Goal: Transaction & Acquisition: Book appointment/travel/reservation

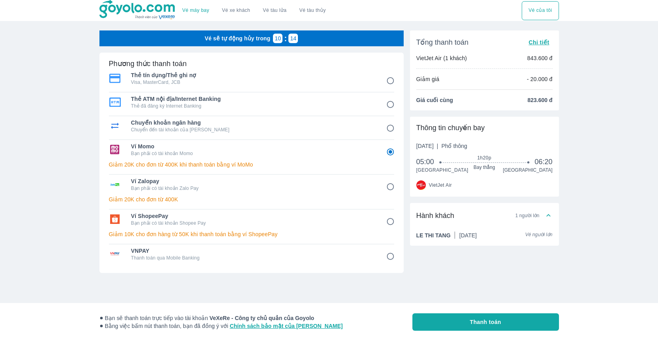
click at [192, 11] on link "Vé máy bay" at bounding box center [195, 11] width 27 height 6
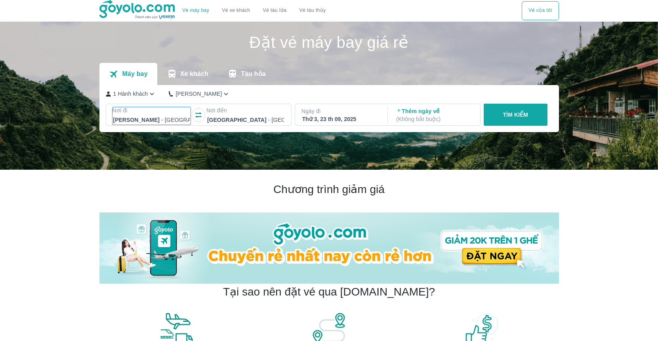
click at [144, 116] on div at bounding box center [151, 120] width 77 height 10
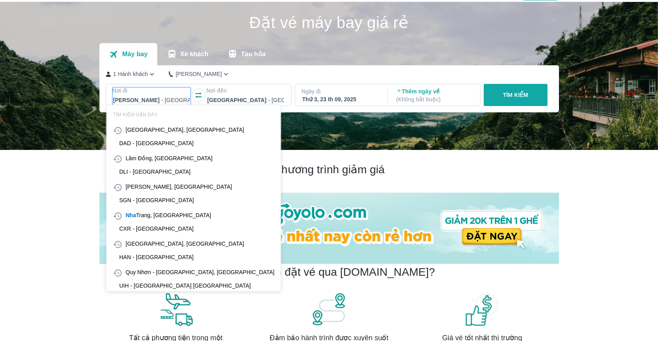
scroll to position [46, 0]
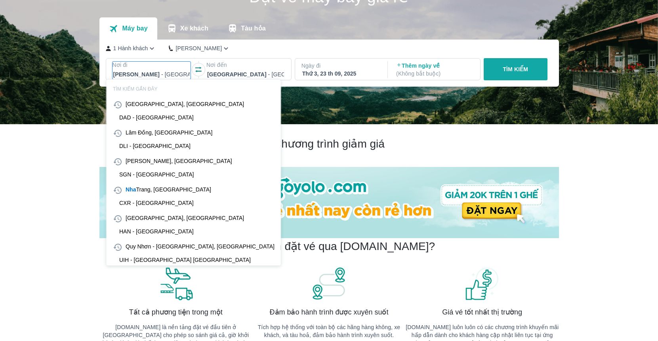
click at [198, 70] on icon "button" at bounding box center [198, 70] width 8 height 8
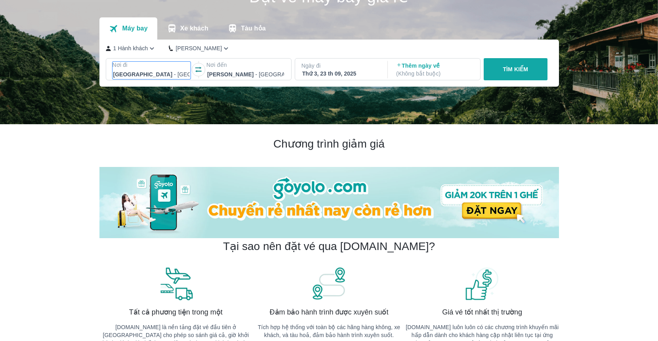
click at [143, 76] on div at bounding box center [151, 75] width 77 height 10
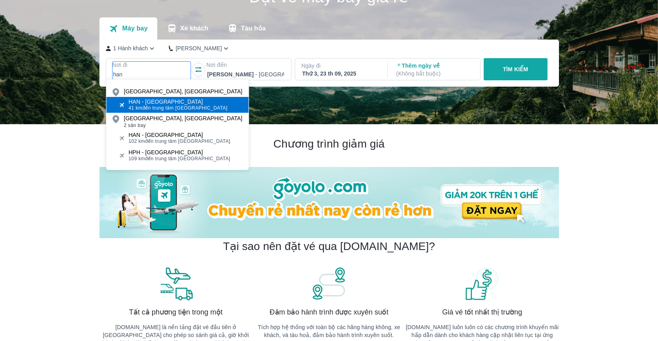
type input "han"
click at [169, 101] on div "HAN - Sân bay Nội Bài" at bounding box center [178, 102] width 99 height 6
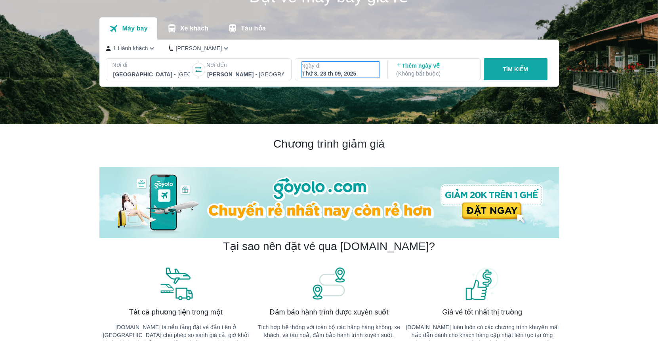
click at [356, 72] on div "Thứ 3, 23 th 09, 2025" at bounding box center [340, 74] width 77 height 8
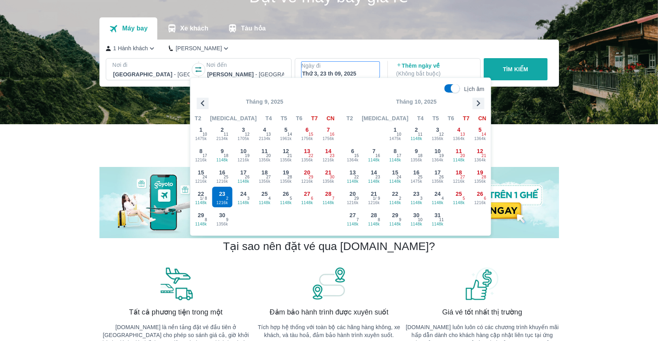
click at [482, 101] on icon "button" at bounding box center [478, 103] width 12 height 12
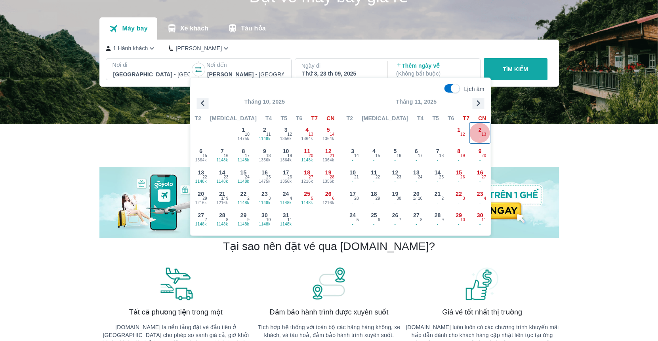
click at [478, 131] on span "2" at bounding box center [479, 130] width 3 height 8
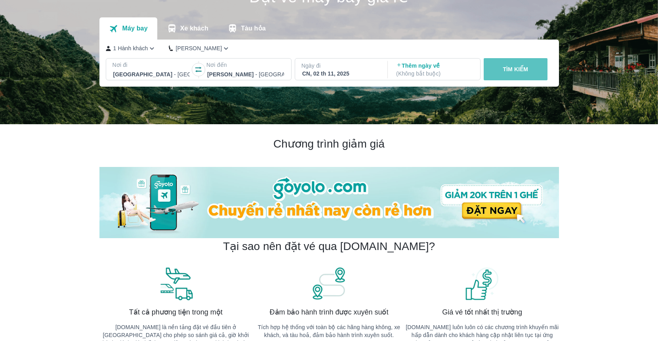
click at [508, 74] on button "TÌM KIẾM" at bounding box center [515, 69] width 64 height 22
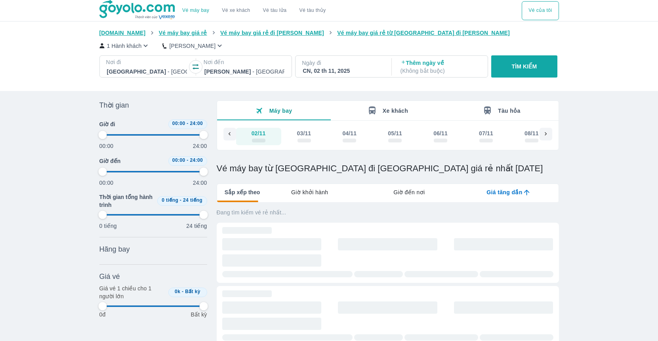
scroll to position [0, 3502]
type input "97.9166666666667"
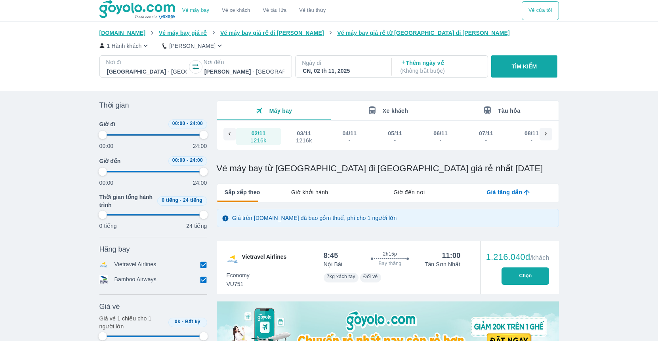
type input "97.9166666666667"
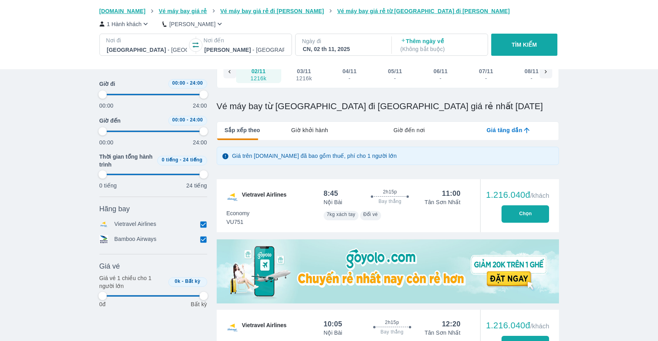
type input "97.9166666666667"
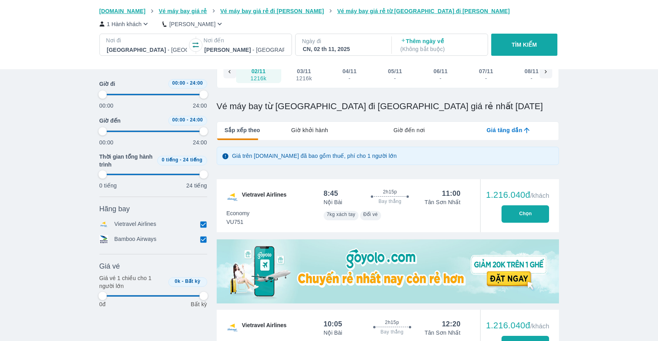
type input "97.9166666666667"
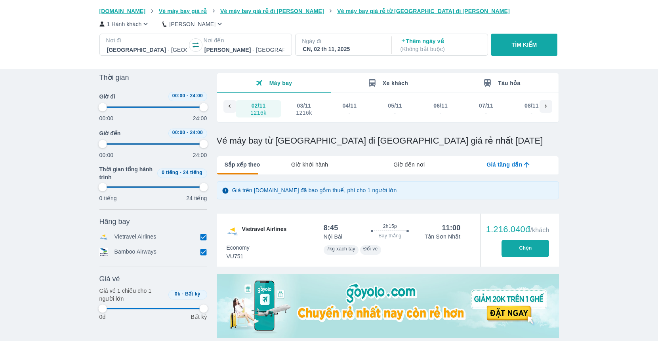
scroll to position [0, 0]
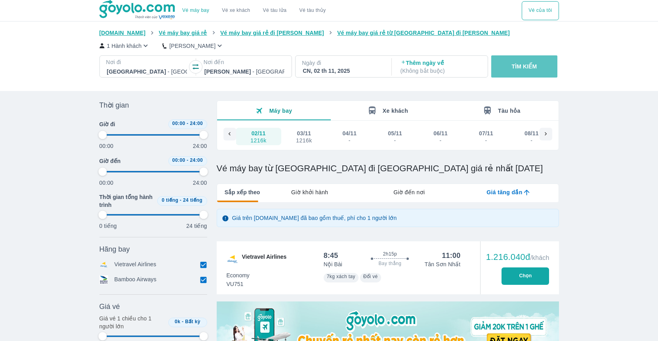
click at [523, 70] on p "TÌM KIẾM" at bounding box center [523, 67] width 25 height 8
type input "97.9166666666667"
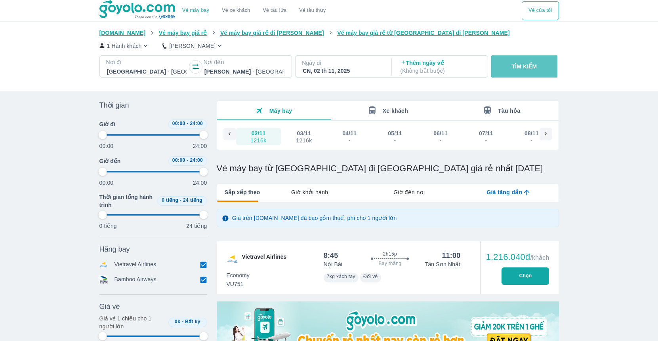
type input "97.9166666666667"
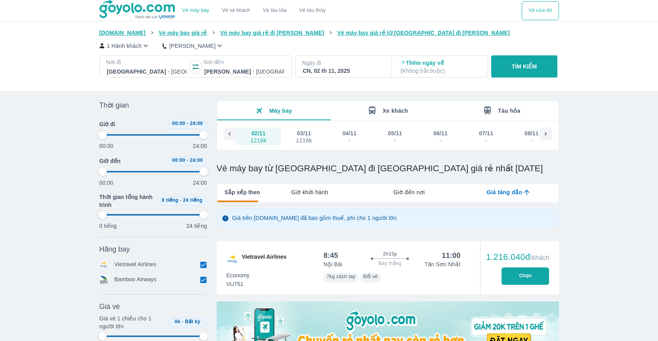
type input "97.9166666666667"
click at [137, 48] on p "1 Hành khách" at bounding box center [124, 46] width 35 height 8
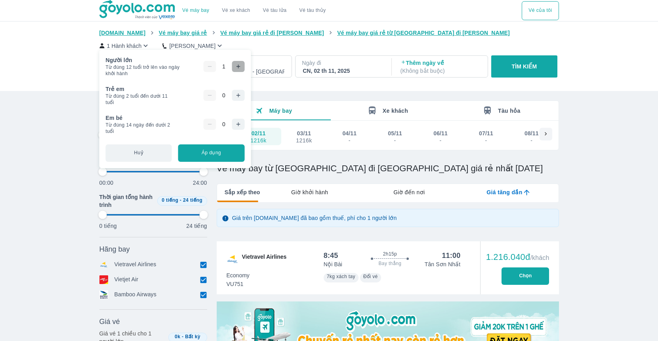
click at [241, 67] on icon "button" at bounding box center [238, 66] width 6 height 6
type input "97.9166666666667"
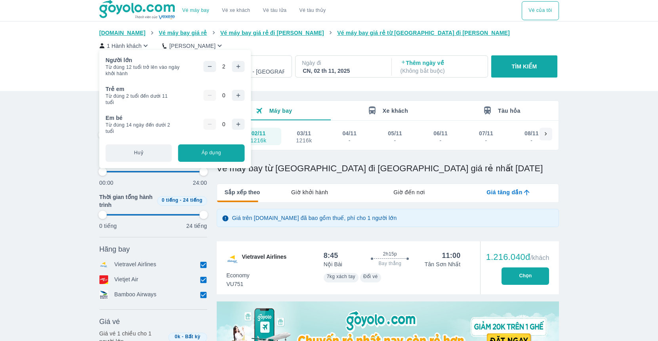
type input "97.9166666666667"
click at [230, 151] on button "Áp dụng" at bounding box center [211, 152] width 66 height 17
type input "97.9166666666667"
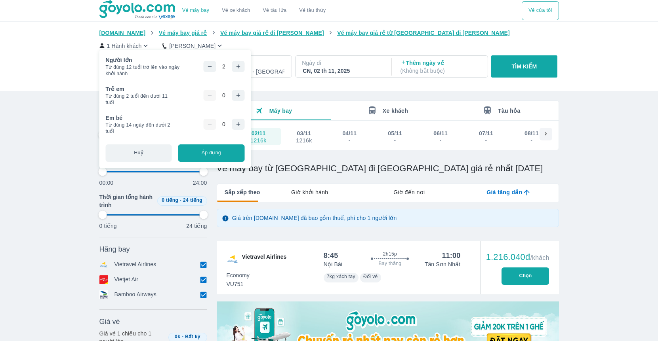
type input "97.9166666666667"
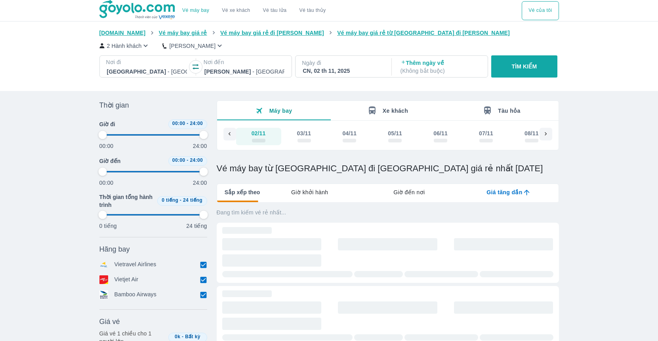
type input "97.9166666666667"
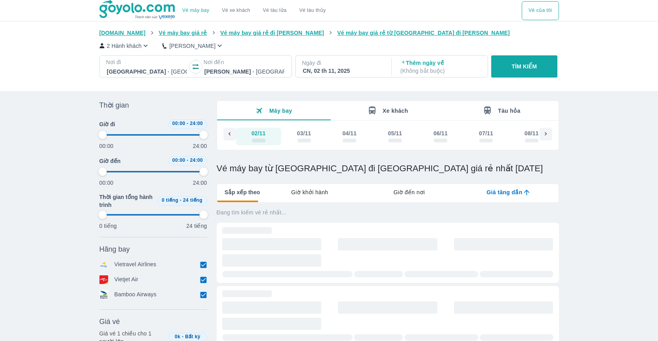
type input "97.9166666666667"
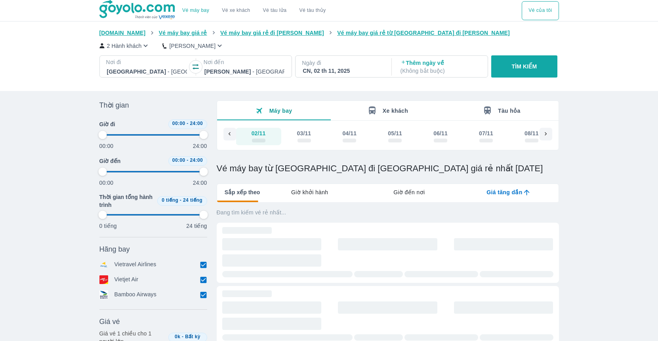
type input "97.9166666666667"
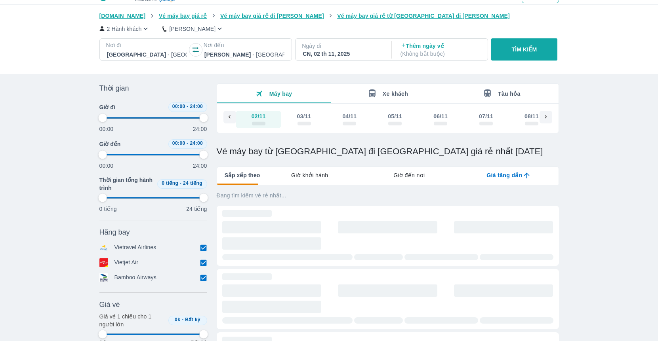
scroll to position [18, 0]
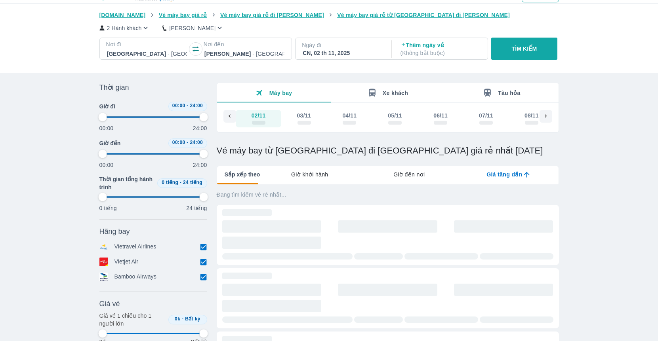
type input "97.9166666666667"
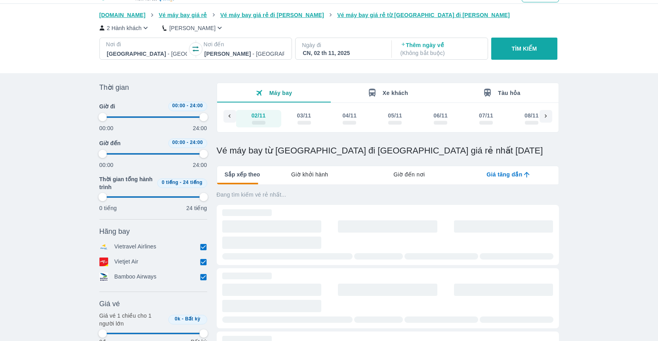
type input "97.9166666666667"
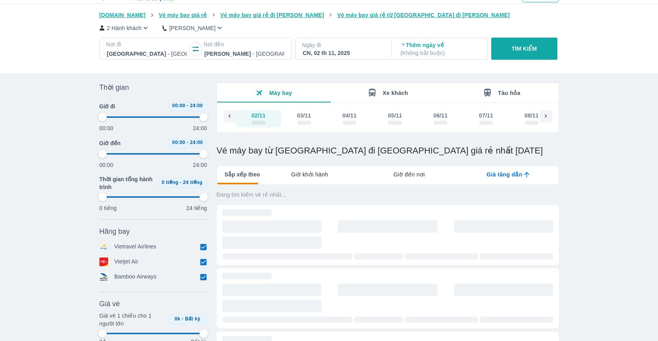
type input "97.9166666666667"
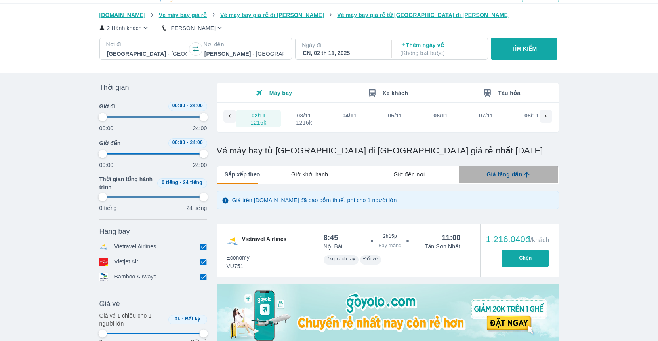
click at [505, 177] on span "Giá tăng dần" at bounding box center [504, 175] width 36 height 8
type input "97.9166666666667"
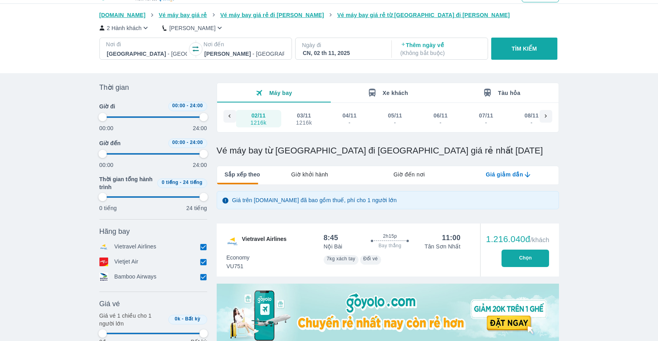
type input "97.9166666666667"
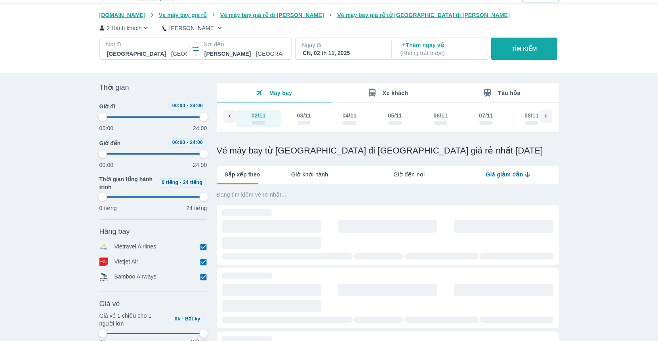
type input "97.9166666666667"
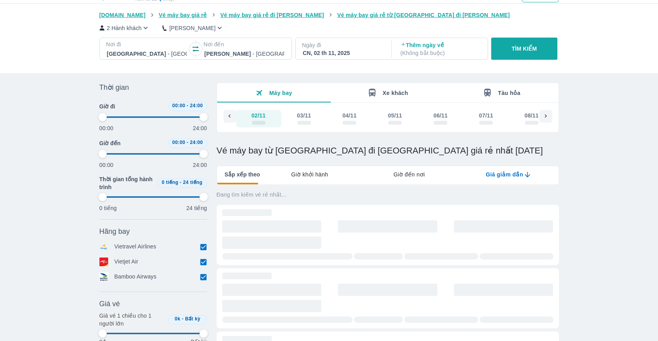
type input "97.9166666666667"
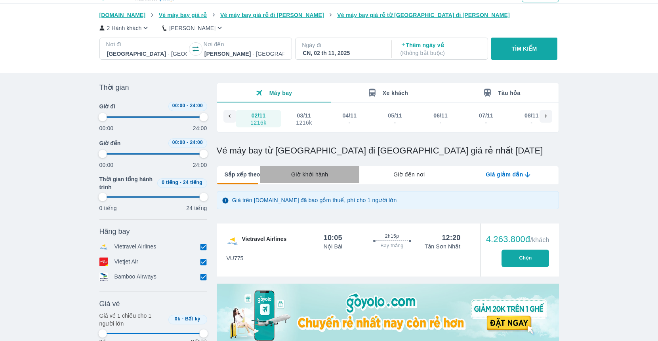
click at [310, 178] on span "Giờ khởi hành" at bounding box center [309, 175] width 37 height 8
click at [309, 177] on span "Giờ đi sớm nhất" at bounding box center [305, 175] width 45 height 8
type input "97.9166666666667"
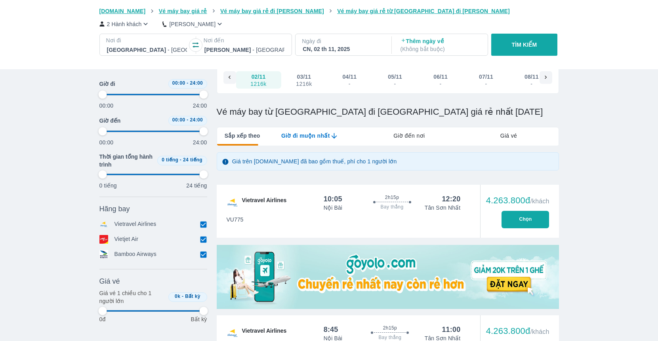
scroll to position [57, 0]
type input "97.9166666666667"
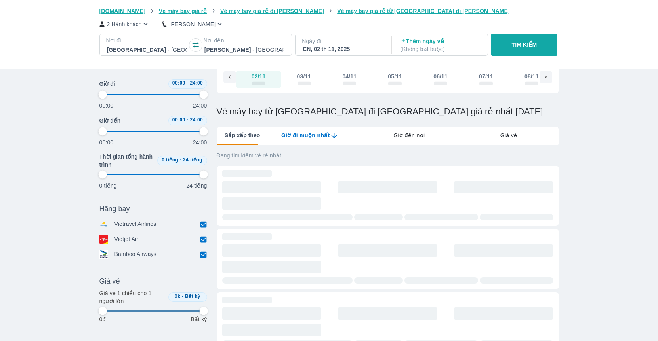
type input "97.9166666666667"
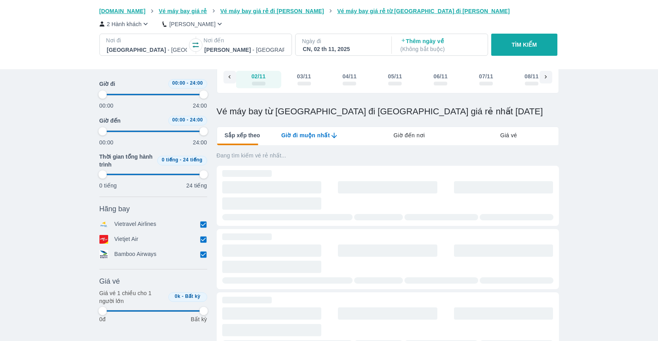
type input "97.9166666666667"
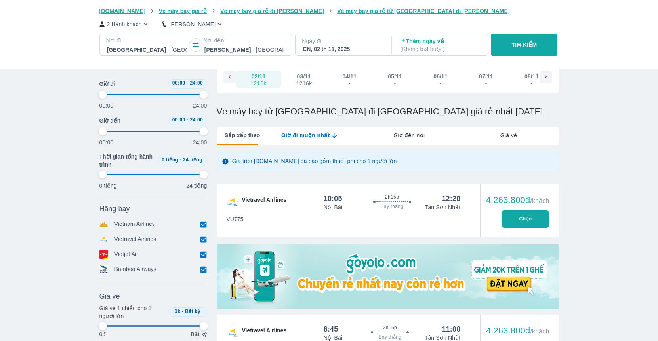
type input "97.9166666666667"
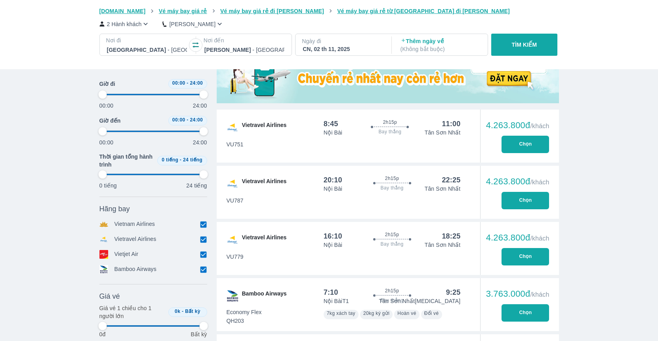
scroll to position [0, 0]
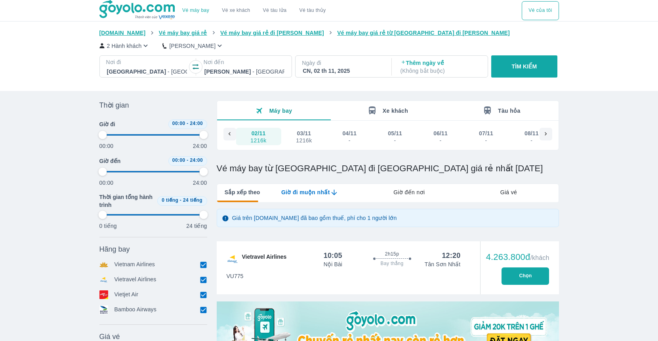
type input "97.9166666666667"
click at [521, 66] on p "TÌM KIẾM" at bounding box center [523, 67] width 25 height 8
type input "97.9166666666667"
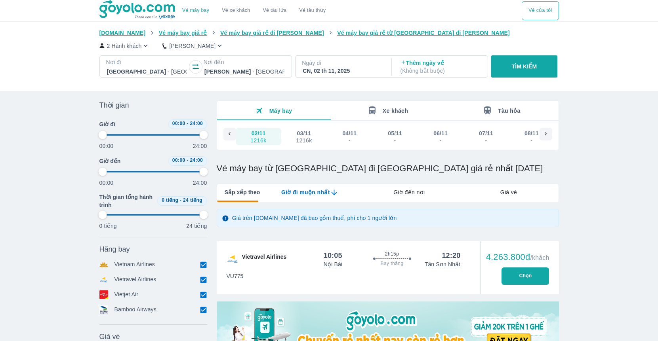
type input "97.9166666666667"
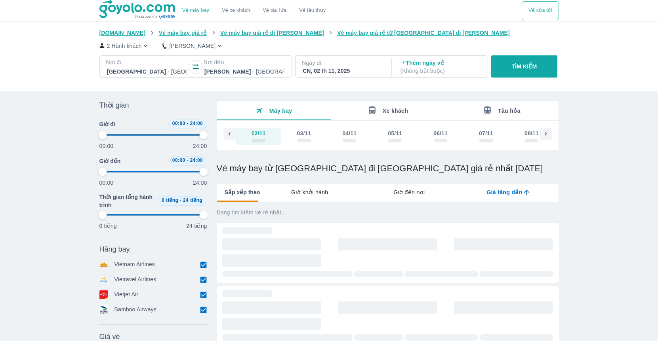
type input "97.9166666666667"
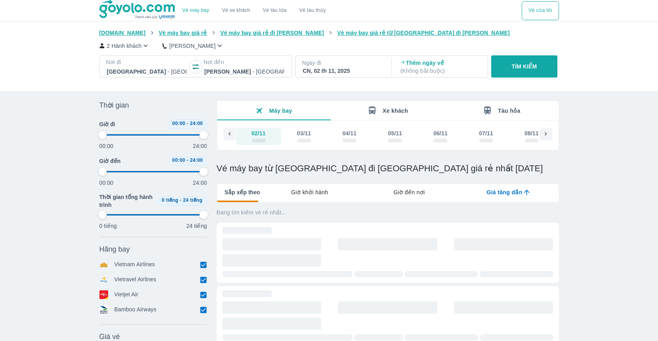
type input "97.9166666666667"
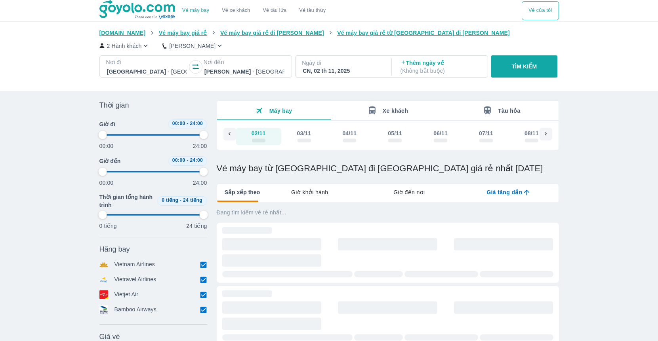
type input "97.9166666666667"
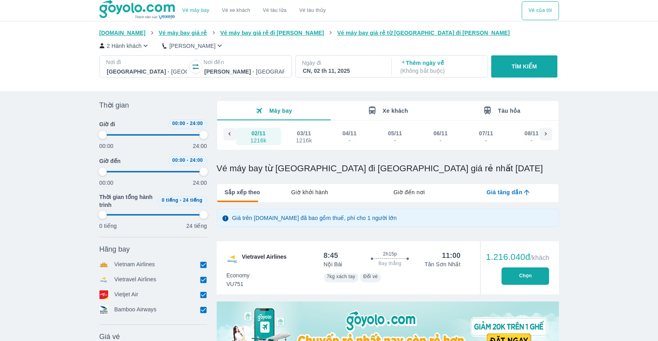
type input "97.9166666666667"
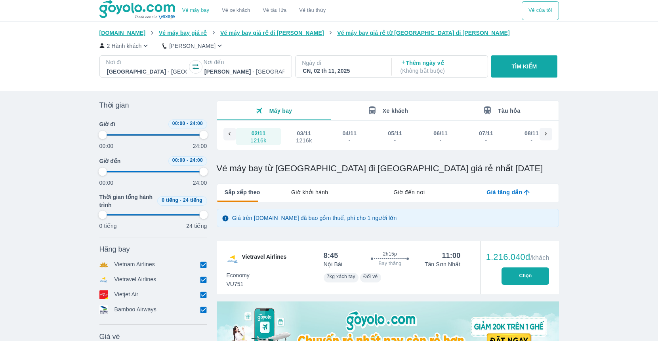
type input "97.9166666666667"
click at [315, 196] on span "Giờ khởi hành" at bounding box center [309, 192] width 37 height 8
type input "97.9166666666667"
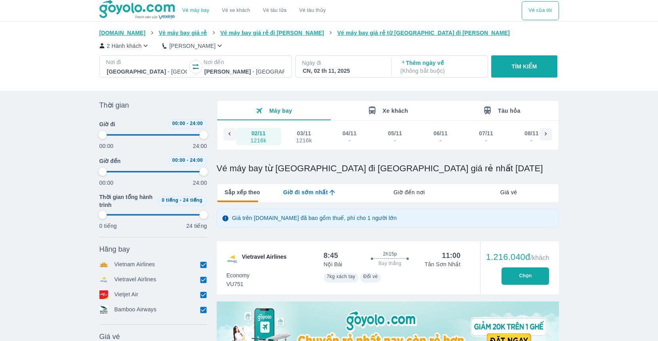
type input "97.9166666666667"
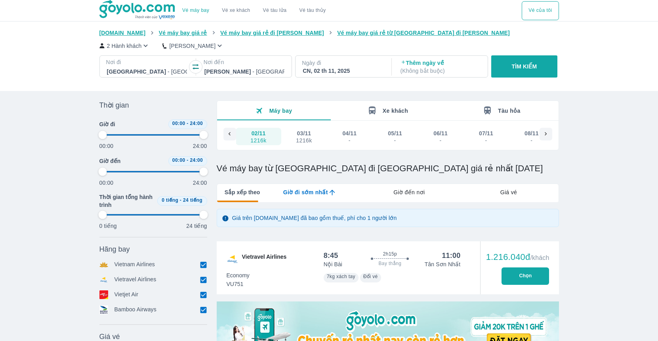
type input "97.9166666666667"
click at [315, 196] on span "Giờ đi sớm nhất" at bounding box center [305, 192] width 45 height 8
type input "97.9166666666667"
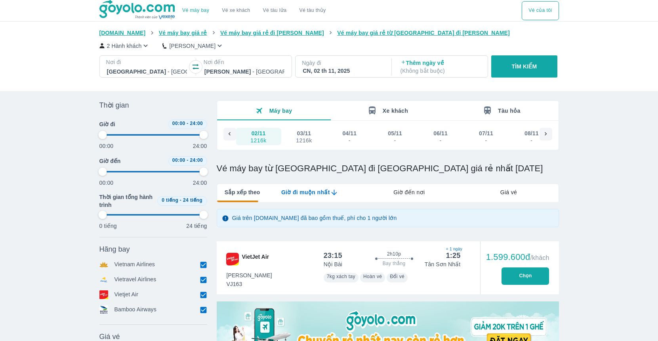
type input "97.9166666666667"
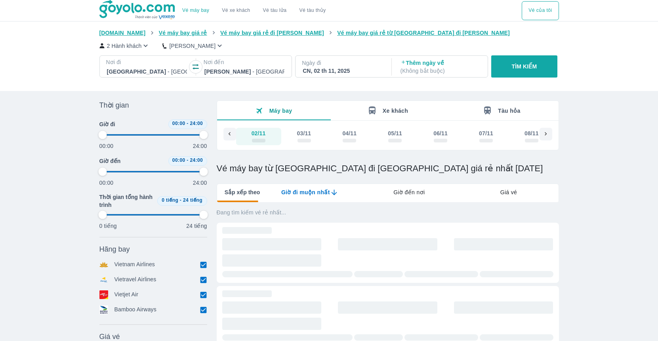
type input "97.9166666666667"
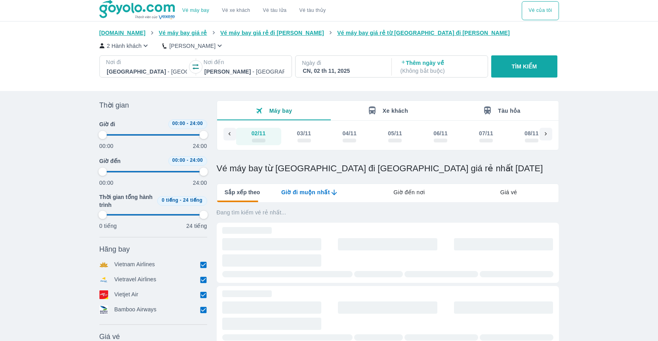
type input "97.9166666666667"
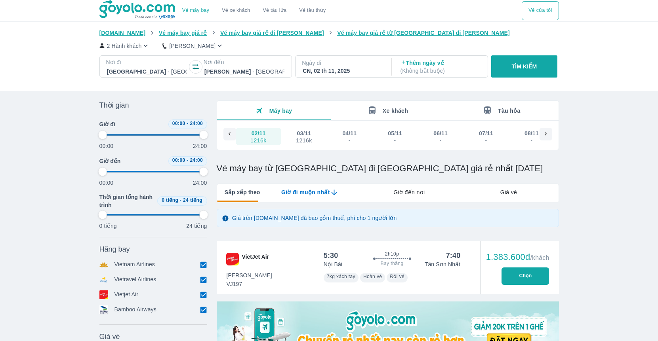
type input "97.9166666666667"
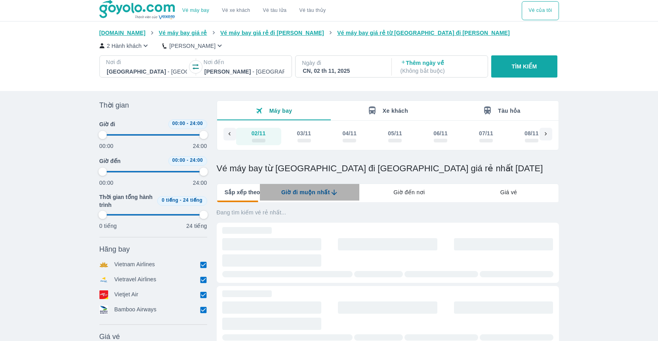
type input "97.9166666666667"
click at [304, 193] on span "Giờ đi muộn nhất" at bounding box center [305, 192] width 49 height 8
type input "97.9166666666667"
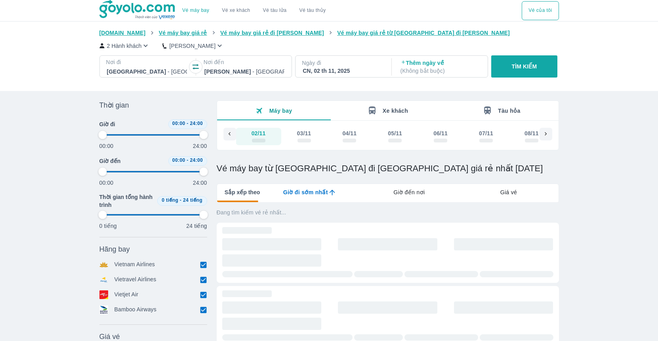
type input "97.9166666666667"
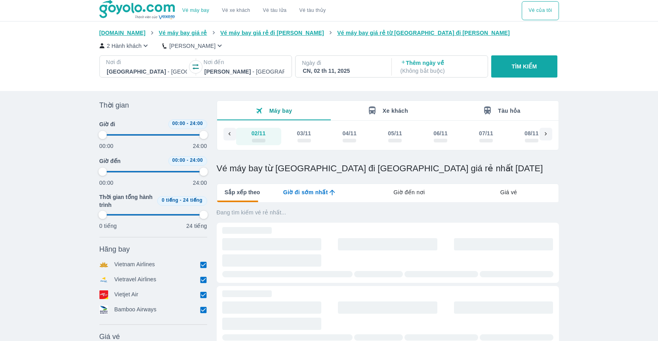
type input "97.9166666666667"
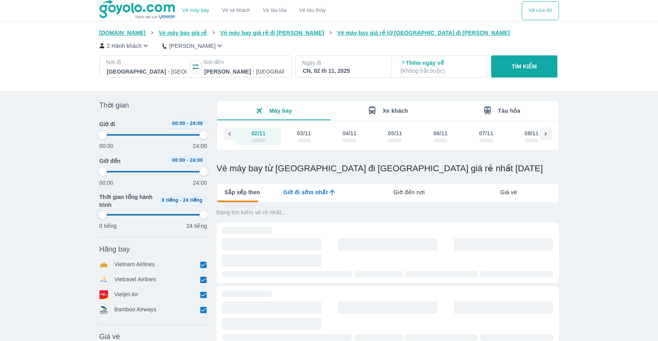
type input "97.9166666666667"
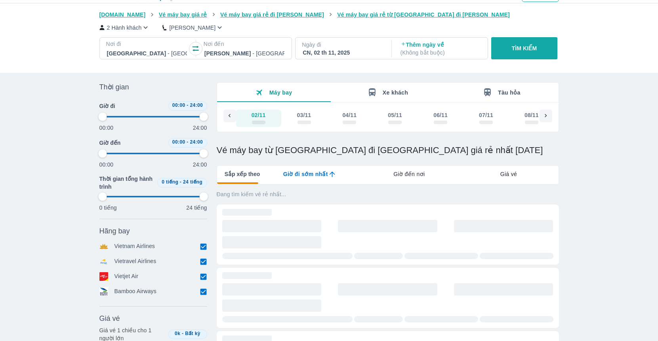
type input "97.9166666666667"
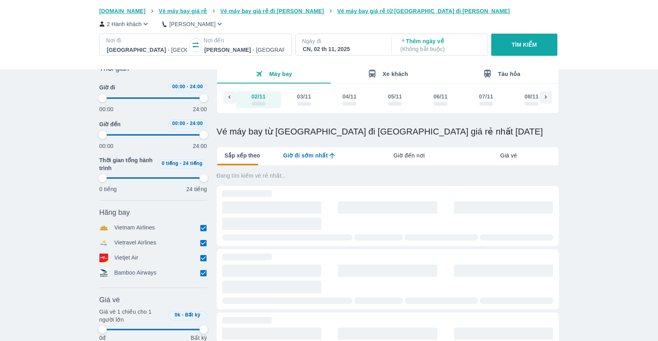
type input "97.9166666666667"
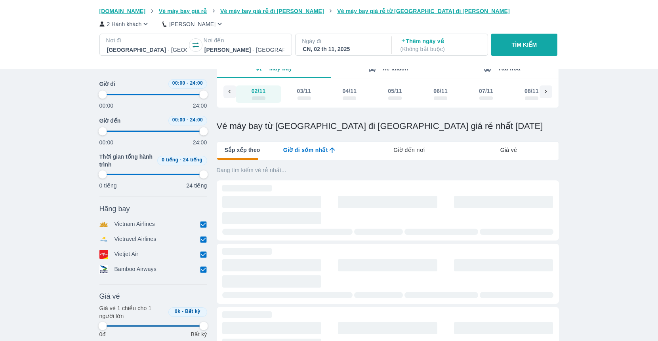
type input "97.9166666666667"
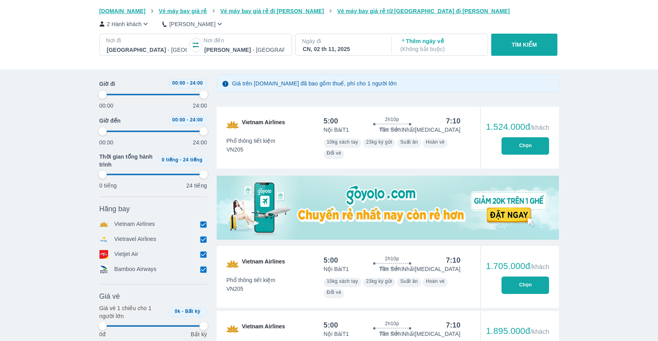
scroll to position [4, 0]
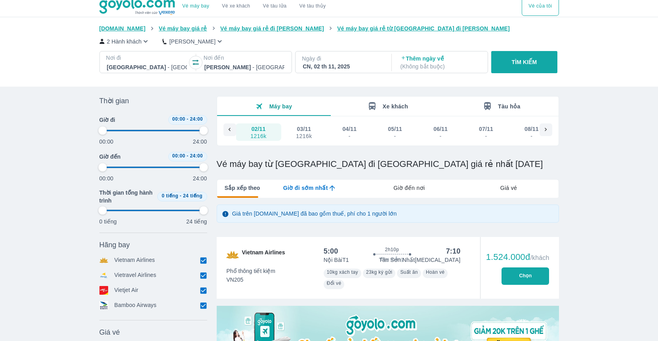
type input "97.9166666666667"
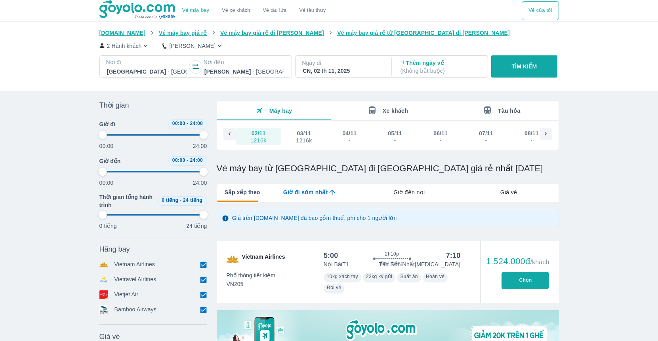
type input "97.9166666666667"
click at [314, 196] on div "Giờ đi sớm nhất" at bounding box center [309, 192] width 99 height 17
type input "97.9166666666667"
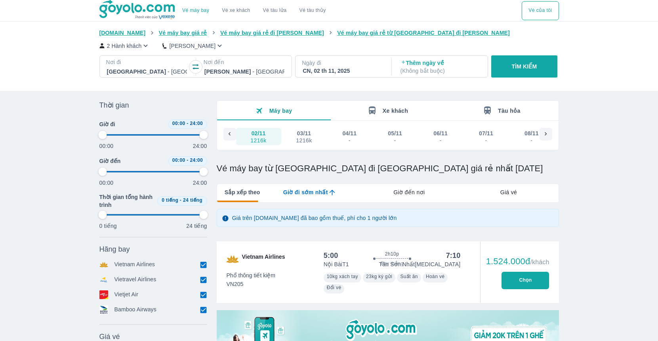
type input "97.9166666666667"
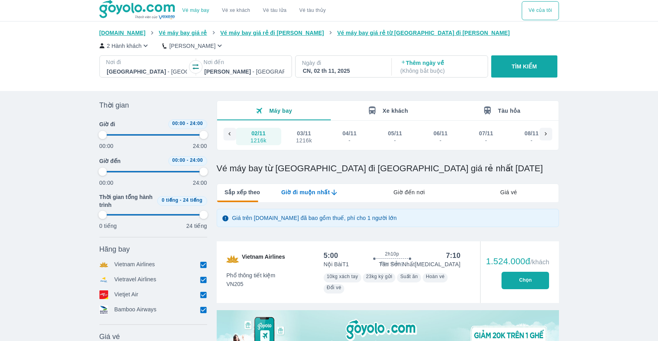
type input "97.9166666666667"
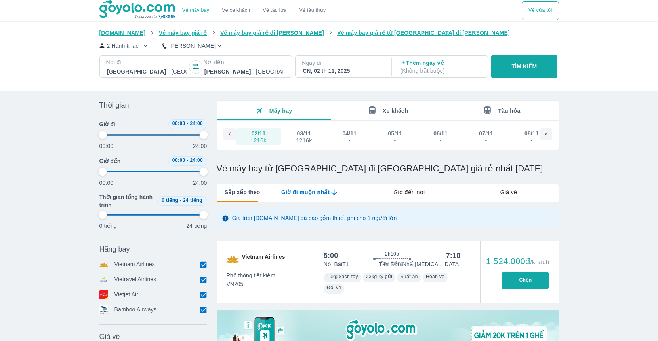
type input "97.9166666666667"
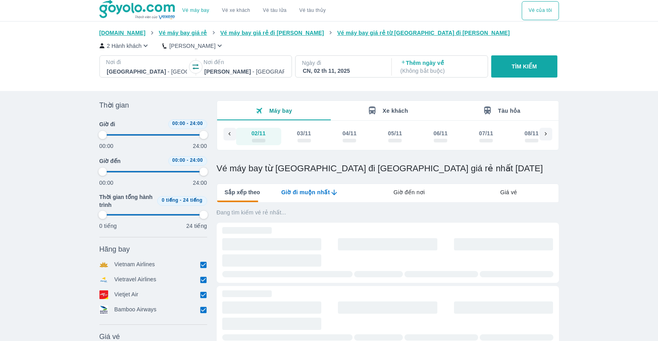
type input "97.9166666666667"
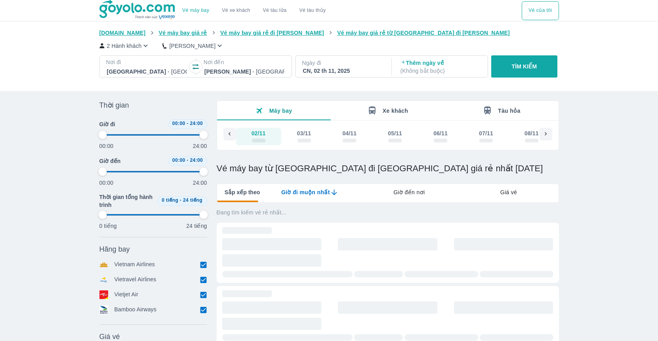
type input "97.9166666666667"
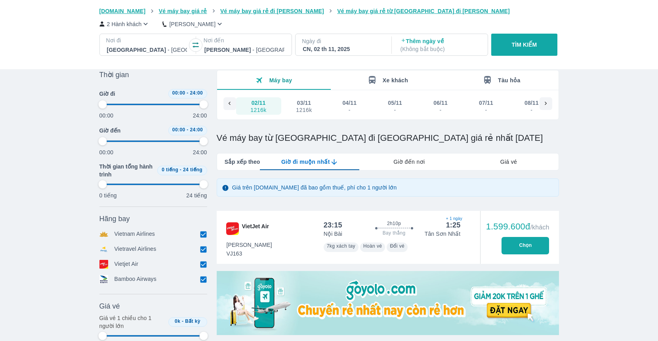
scroll to position [48, 0]
